Goal: Task Accomplishment & Management: Manage account settings

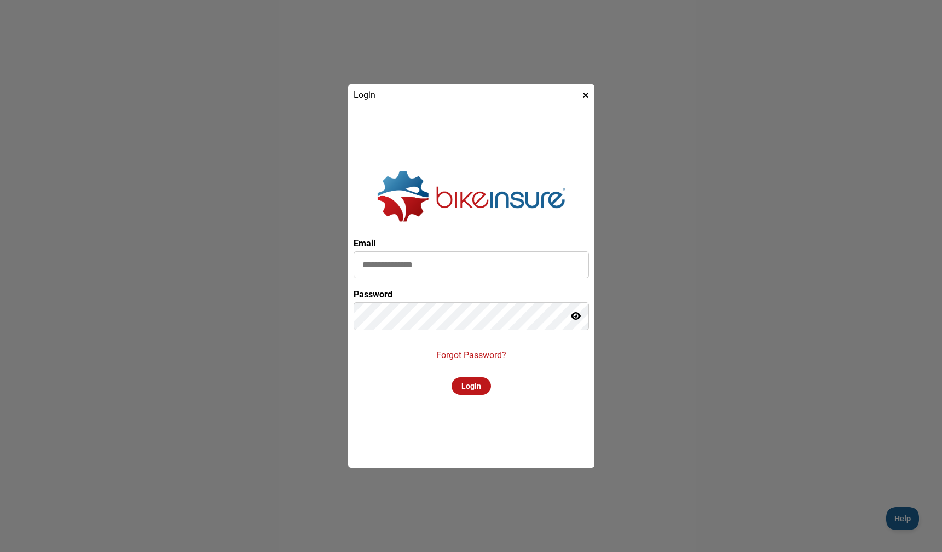
click at [430, 263] on input at bounding box center [471, 264] width 235 height 27
click at [0, 551] on com-1password-button at bounding box center [0, 552] width 0 height 0
click at [441, 266] on input at bounding box center [471, 264] width 235 height 27
click at [0, 551] on com-1password-button at bounding box center [0, 552] width 0 height 0
click at [539, 263] on input at bounding box center [471, 264] width 235 height 27
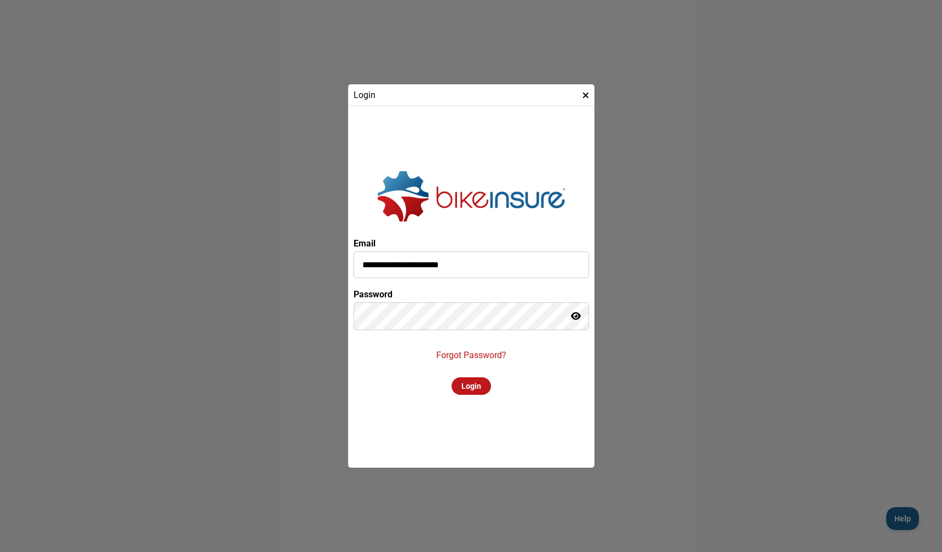
type input "**********"
click at [0, 551] on com-1password-button at bounding box center [0, 552] width 0 height 0
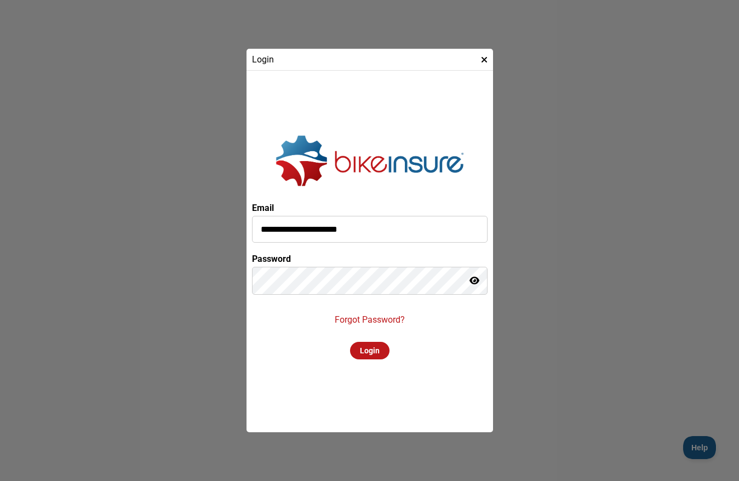
click at [349, 319] on p "Forgot Password?" at bounding box center [370, 319] width 70 height 10
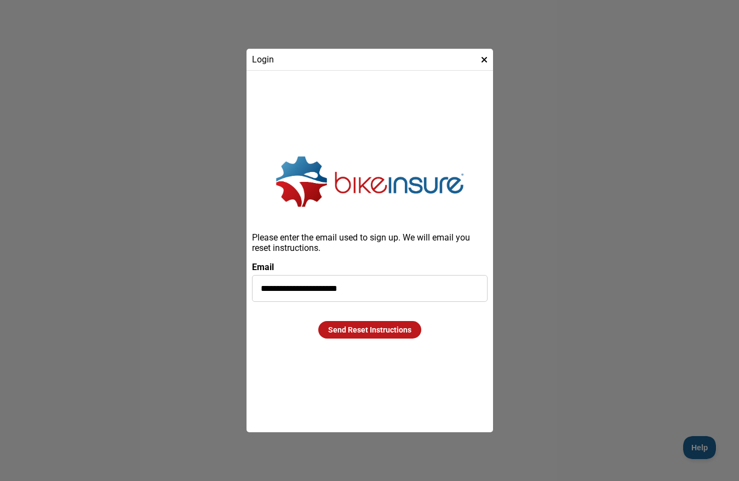
click at [363, 328] on div "Send Reset Instructions" at bounding box center [369, 330] width 103 height 18
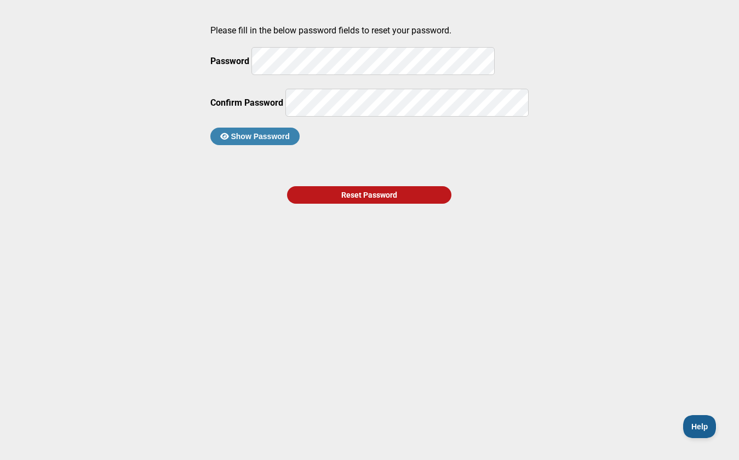
click at [358, 204] on div "Reset Password" at bounding box center [369, 195] width 164 height 18
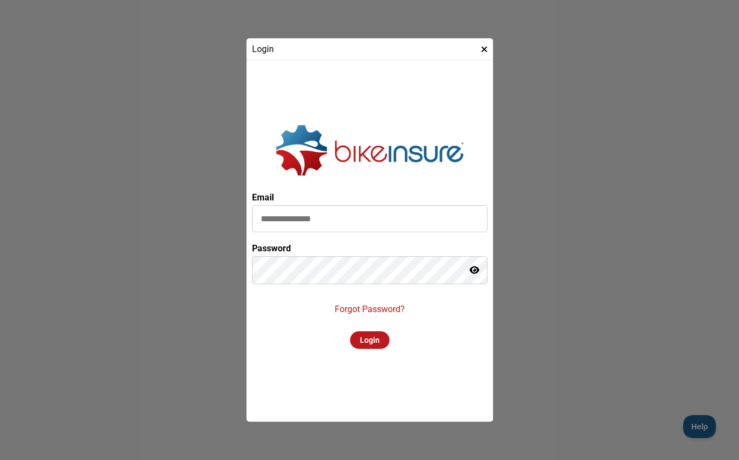
click at [333, 223] on input at bounding box center [369, 218] width 235 height 27
type input "**********"
click at [369, 347] on div "Login" at bounding box center [369, 340] width 39 height 18
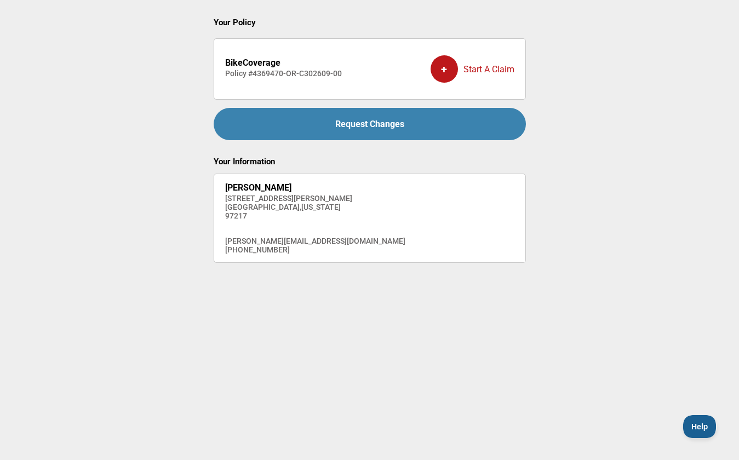
click at [446, 67] on div "+" at bounding box center [443, 68] width 27 height 27
click at [262, 221] on div "[PERSON_NAME] [STREET_ADDRESS][PERSON_NAME][US_STATE] [PERSON_NAME][EMAIL_ADDRE…" at bounding box center [315, 218] width 180 height 72
click at [235, 61] on strong "BikeCoverage" at bounding box center [252, 62] width 55 height 10
